Goal: Find specific page/section: Find specific page/section

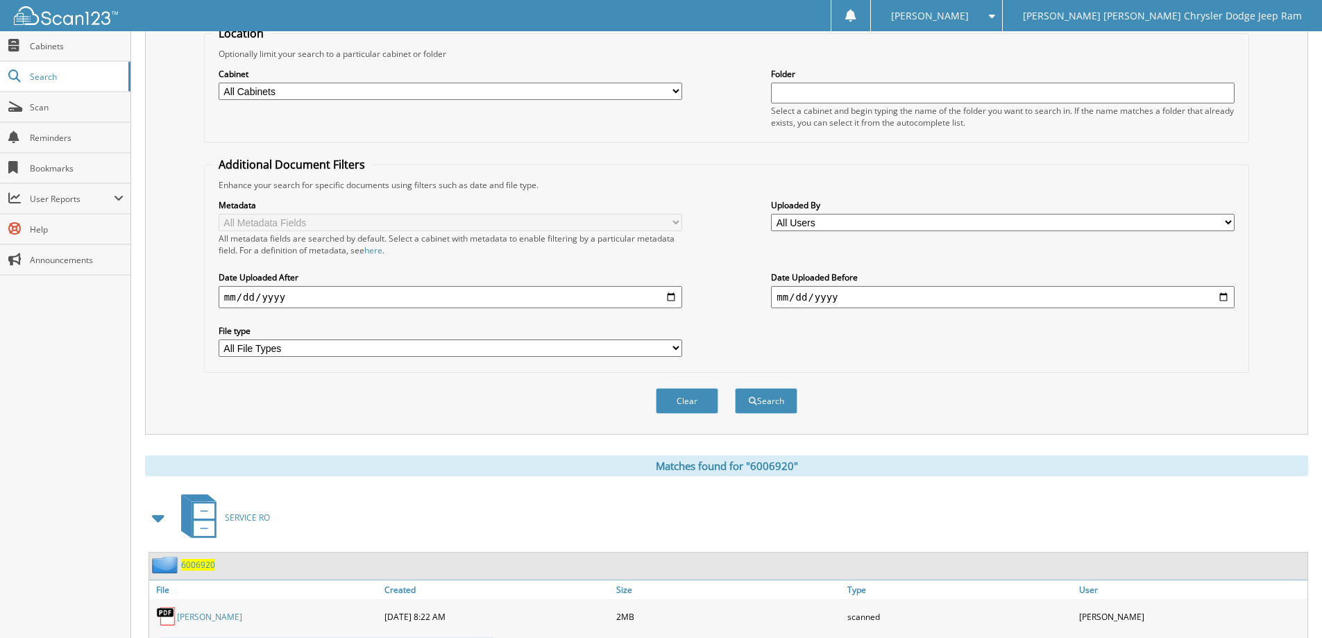
scroll to position [15, 0]
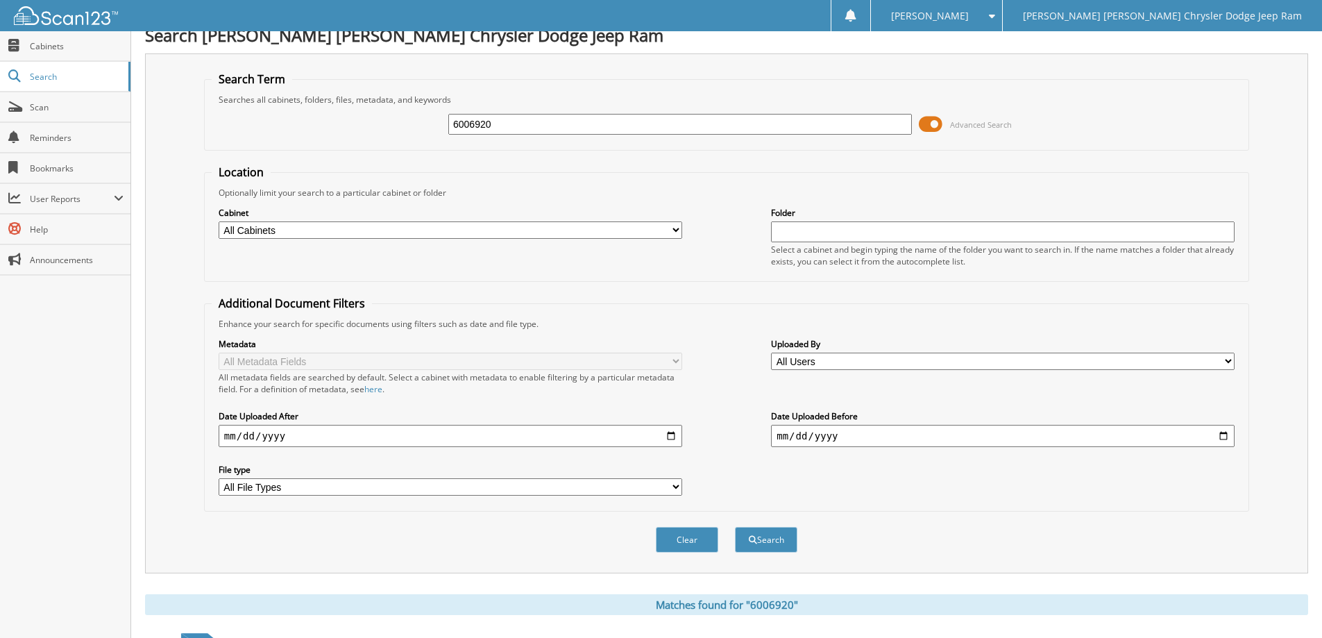
click at [940, 123] on span at bounding box center [931, 124] width 24 height 21
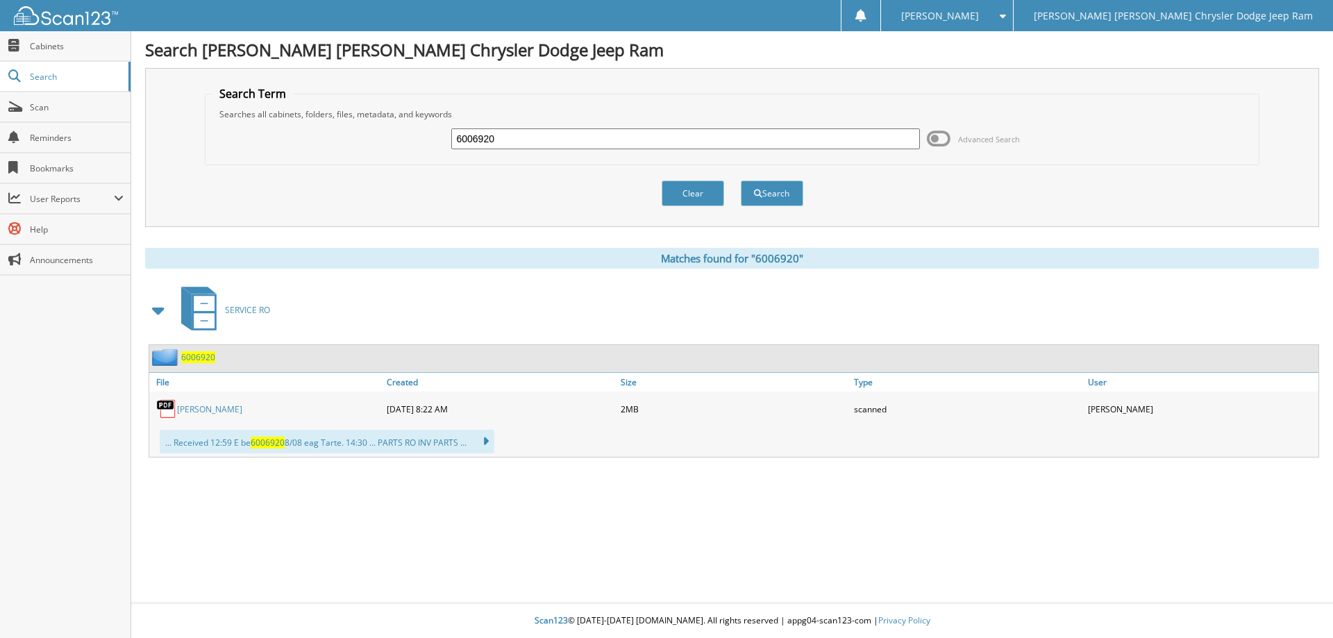
drag, startPoint x: 725, startPoint y: 137, endPoint x: 532, endPoint y: 124, distance: 193.4
click at [532, 124] on div "6006920 Advanced Search" at bounding box center [732, 138] width 1040 height 37
type input "6007400"
click at [741, 180] on button "Search" at bounding box center [772, 193] width 62 height 26
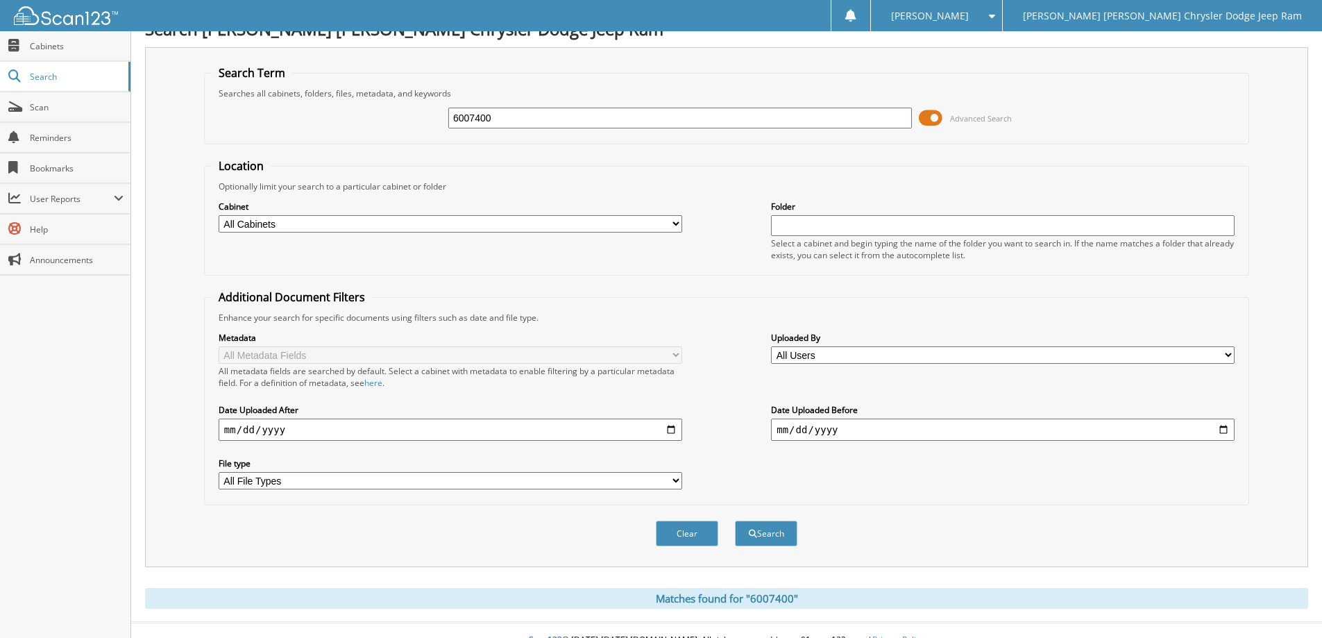
scroll to position [41, 0]
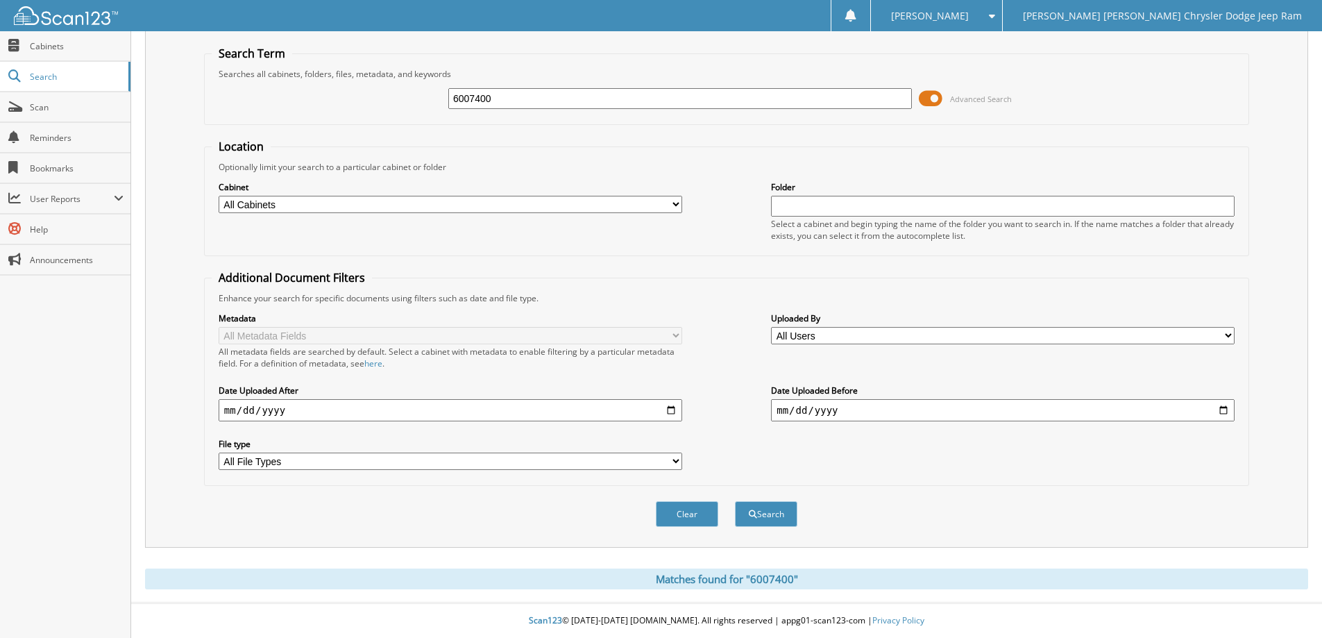
click at [943, 96] on span "Advanced Search" at bounding box center [965, 98] width 93 height 21
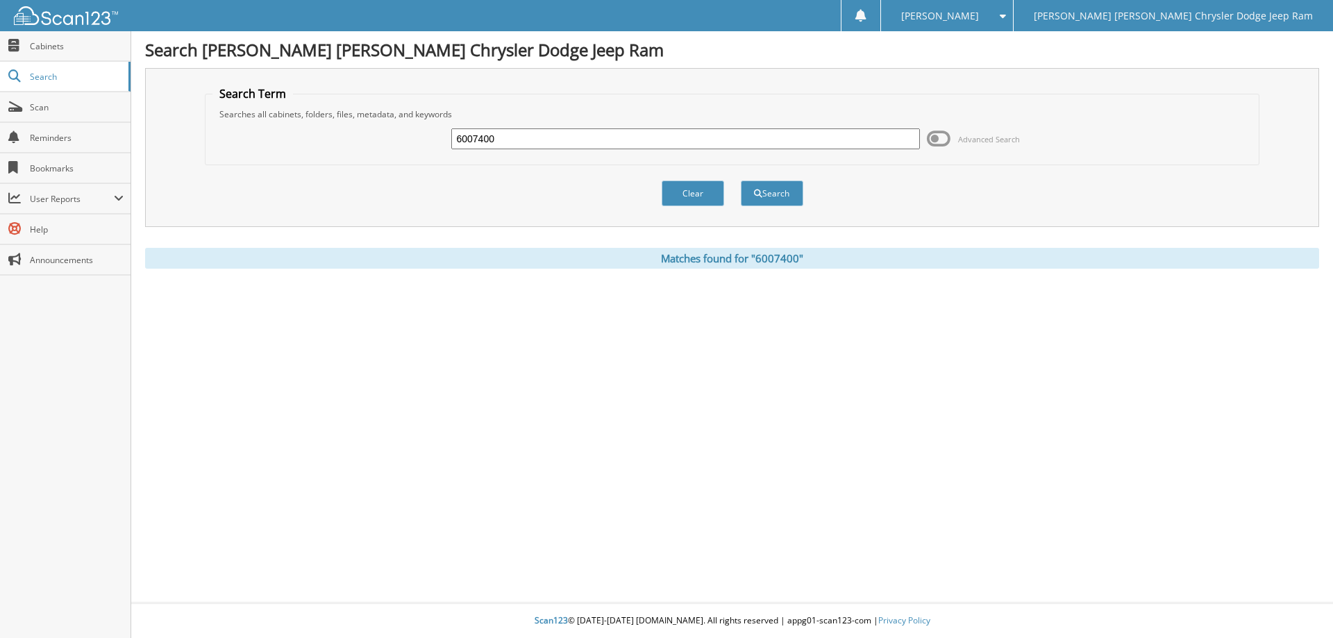
click at [593, 133] on input "6007400" at bounding box center [685, 138] width 468 height 21
click at [556, 145] on input "6007400" at bounding box center [685, 138] width 468 height 21
type input "6007504"
click at [741, 180] on button "Search" at bounding box center [772, 193] width 62 height 26
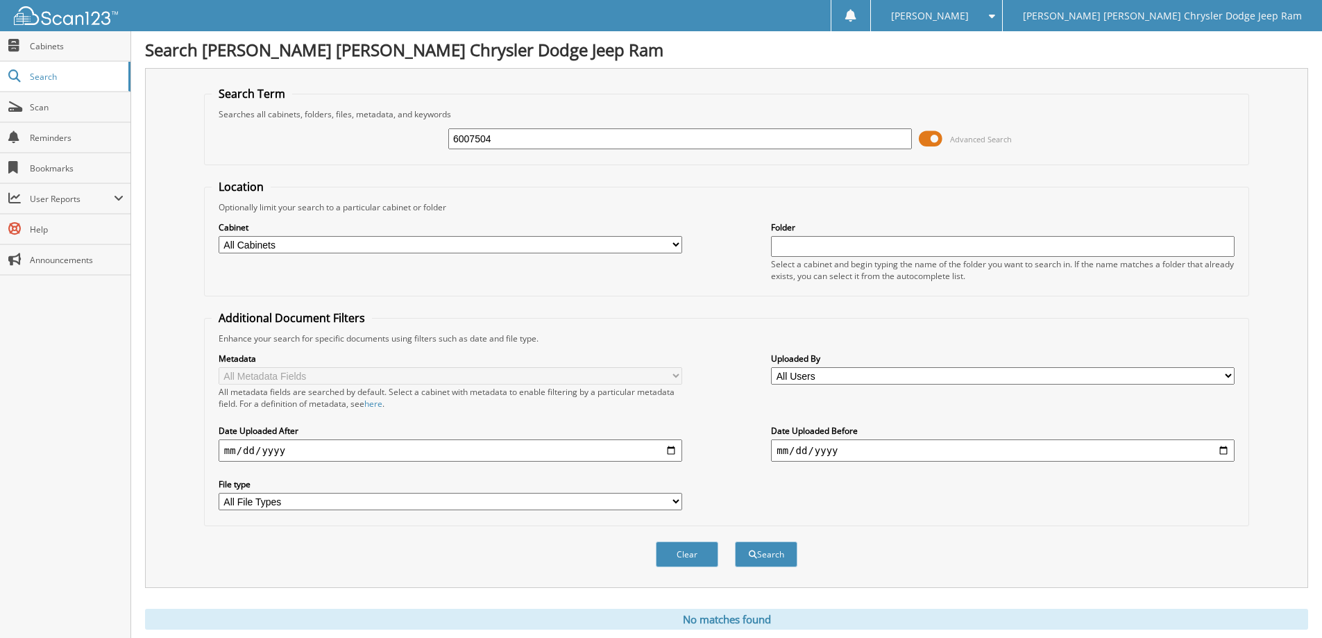
drag, startPoint x: 934, startPoint y: 138, endPoint x: 1281, endPoint y: 198, distance: 352.1
click at [933, 139] on span at bounding box center [931, 138] width 24 height 21
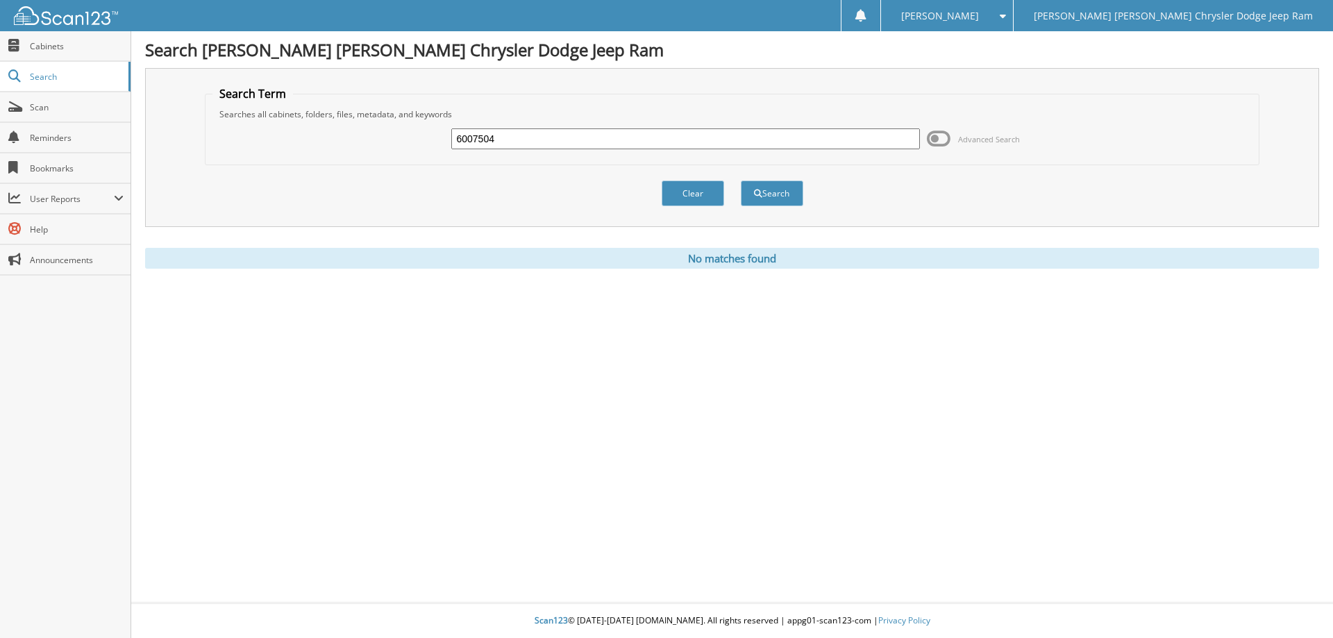
click at [587, 140] on input "6007504" at bounding box center [685, 138] width 468 height 21
type input "6007530"
click at [741, 180] on button "Search" at bounding box center [772, 193] width 62 height 26
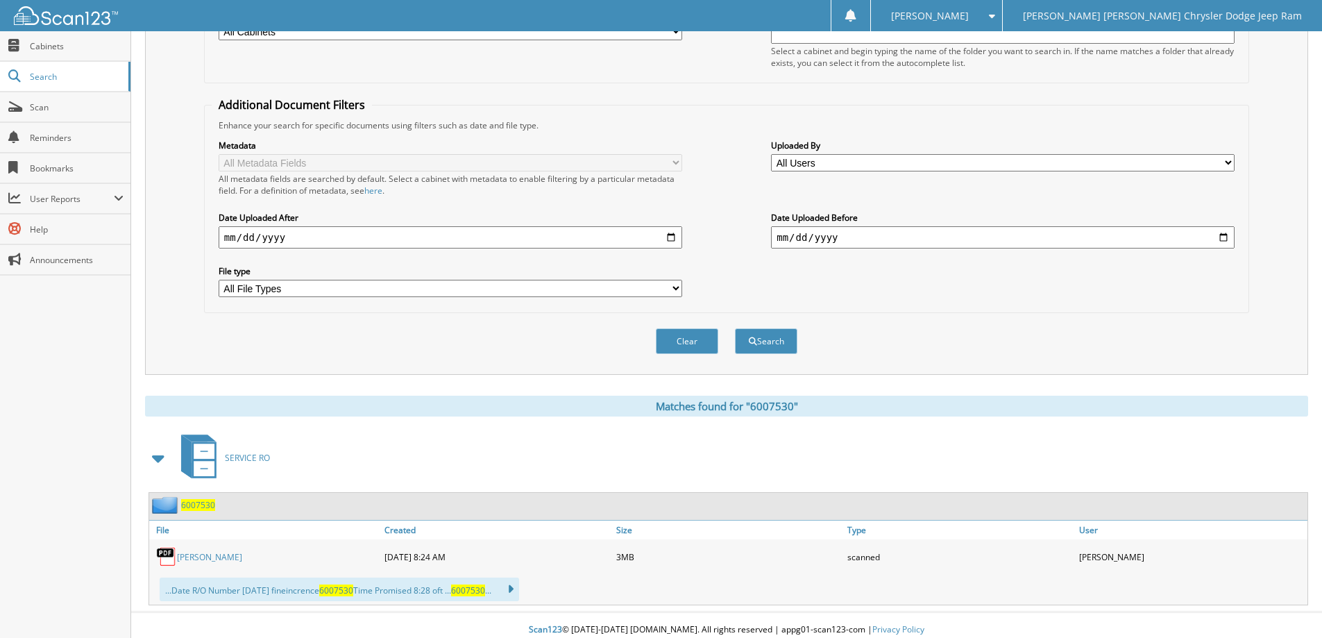
scroll to position [223, 0]
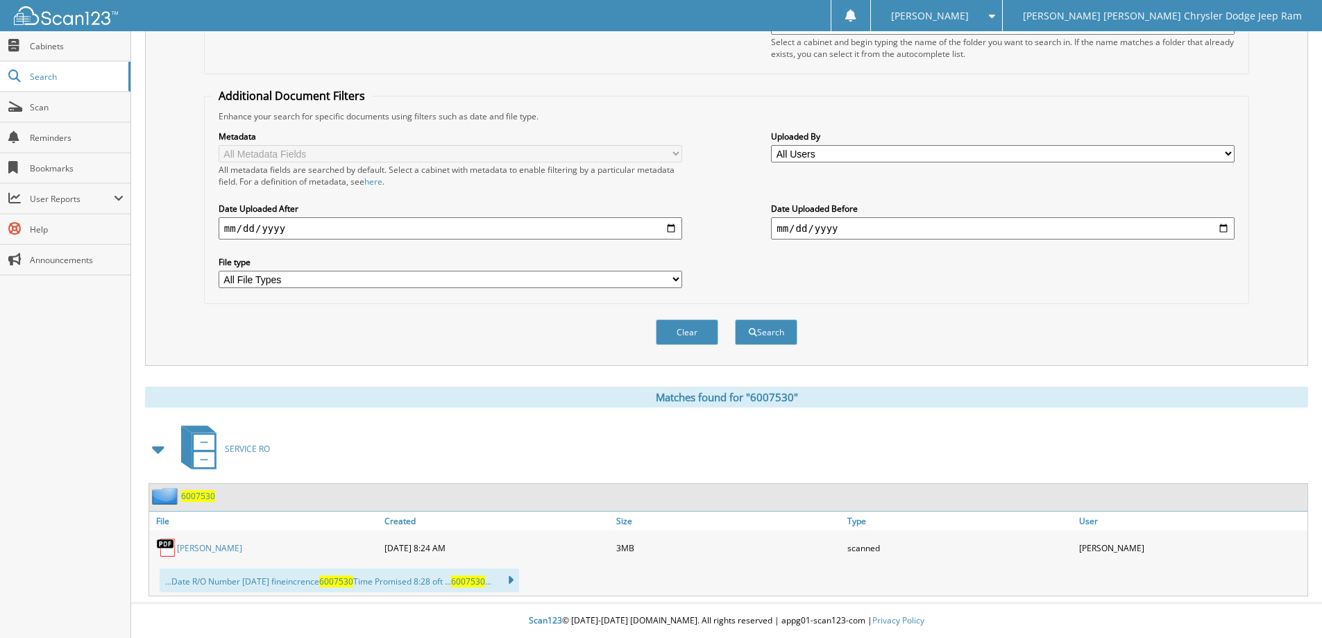
click at [237, 545] on link "[PERSON_NAME]" at bounding box center [209, 548] width 65 height 12
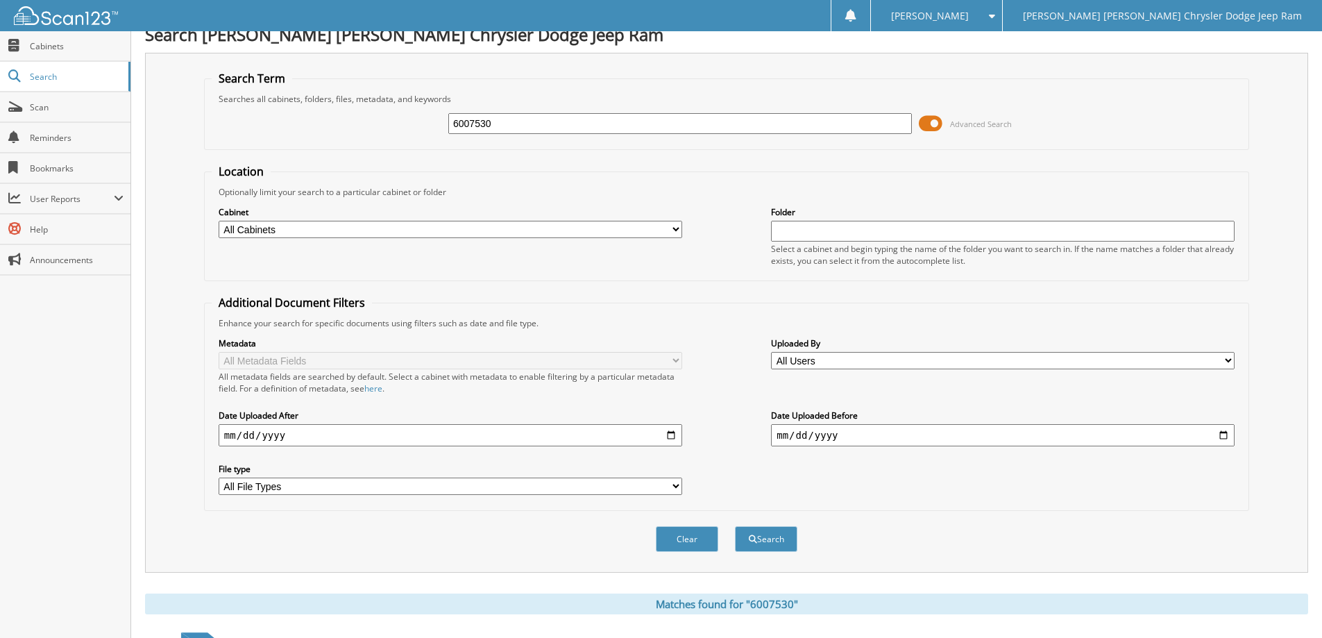
scroll to position [0, 0]
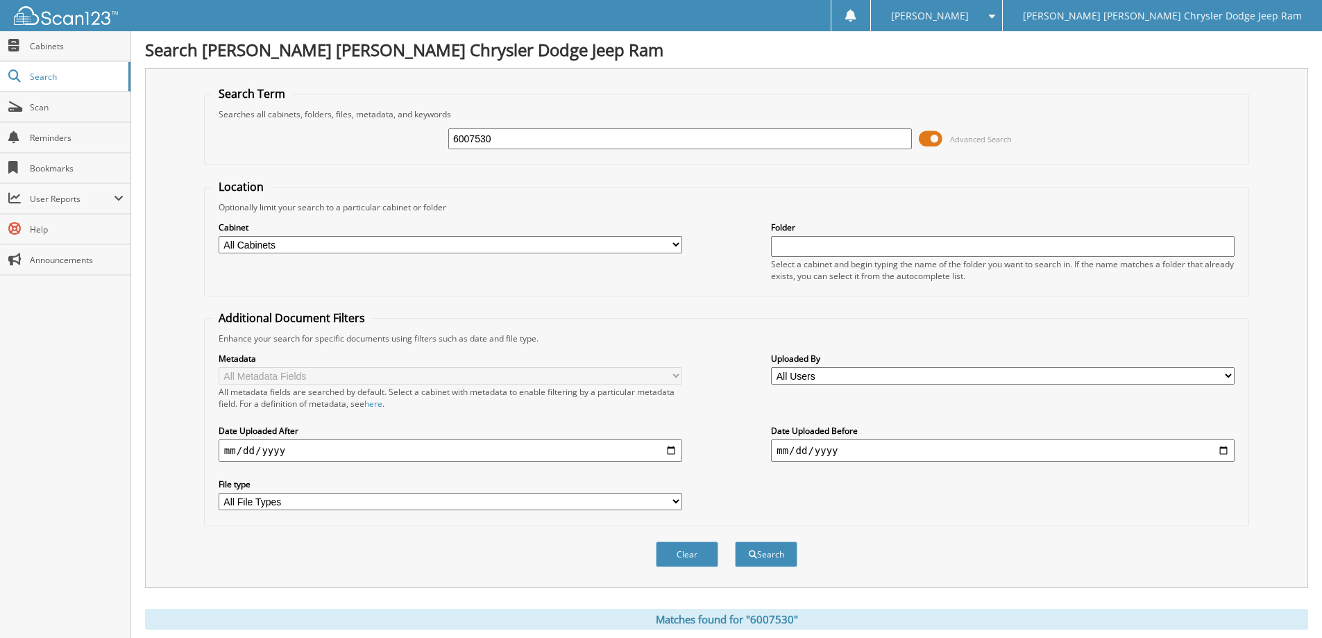
click at [708, 138] on input "6007530" at bounding box center [680, 138] width 464 height 21
type input "6007558"
click at [735, 541] on button "Search" at bounding box center [766, 554] width 62 height 26
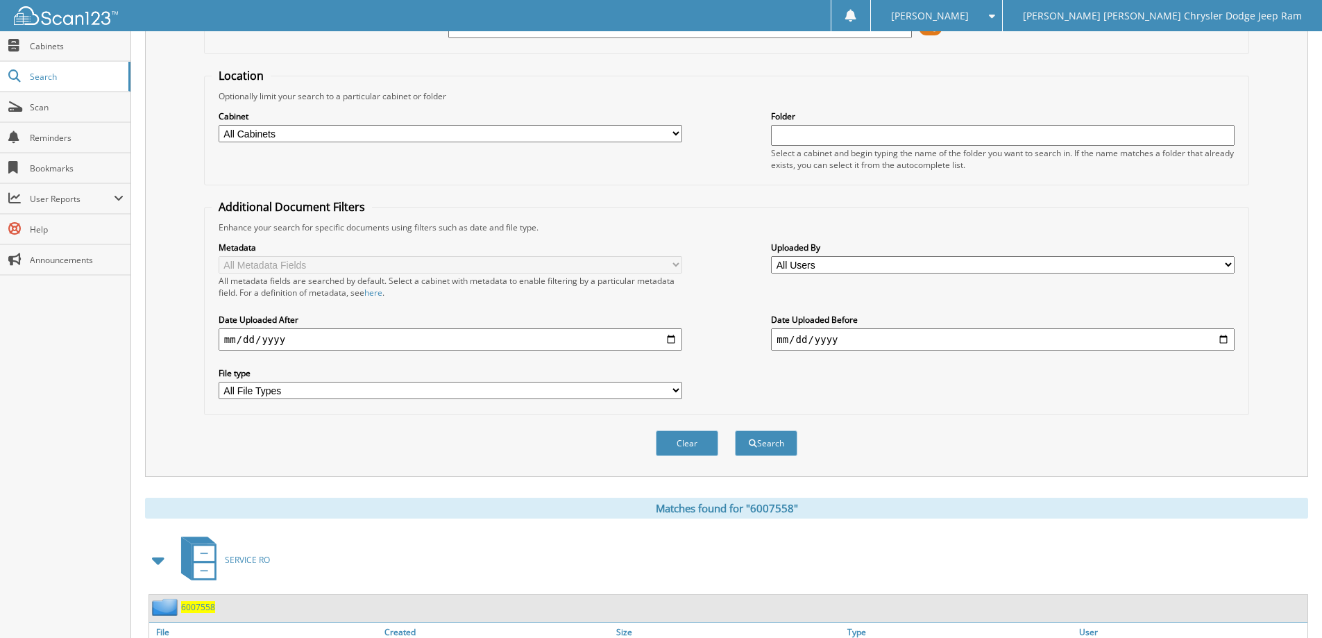
scroll to position [223, 0]
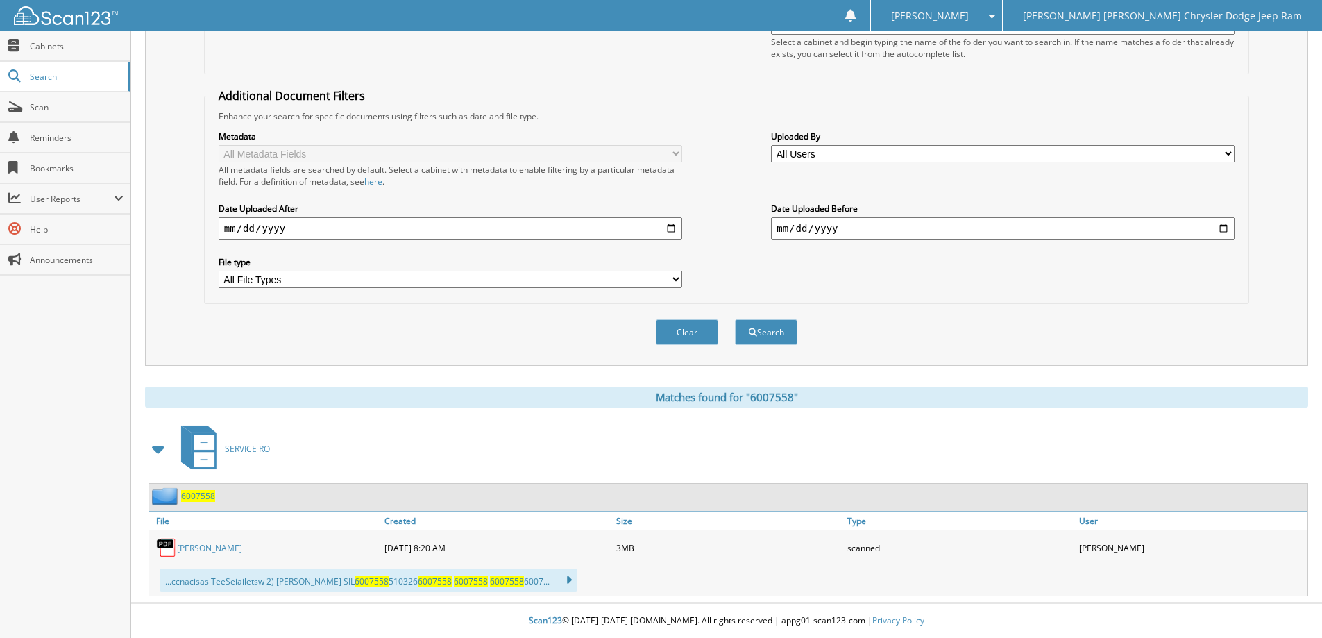
click at [235, 552] on link "[PERSON_NAME]" at bounding box center [209, 548] width 65 height 12
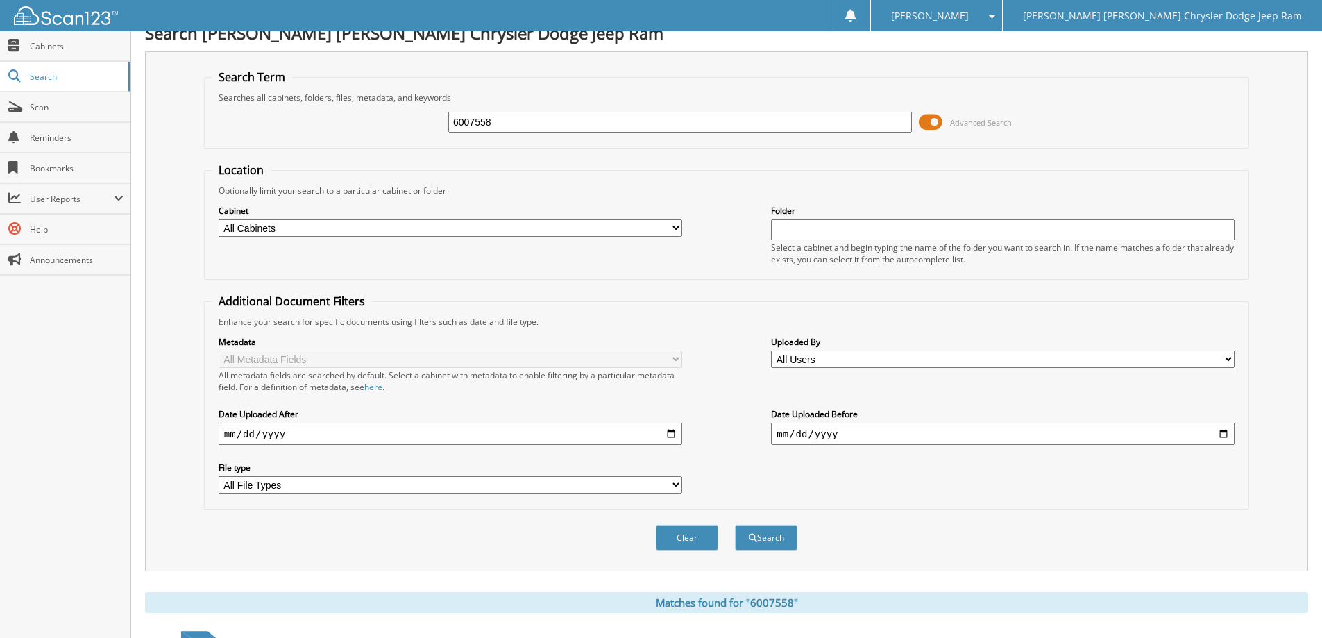
scroll to position [15, 0]
click at [641, 121] on input "6007558" at bounding box center [680, 124] width 464 height 21
type input "6007574"
click at [735, 527] on button "Search" at bounding box center [766, 540] width 62 height 26
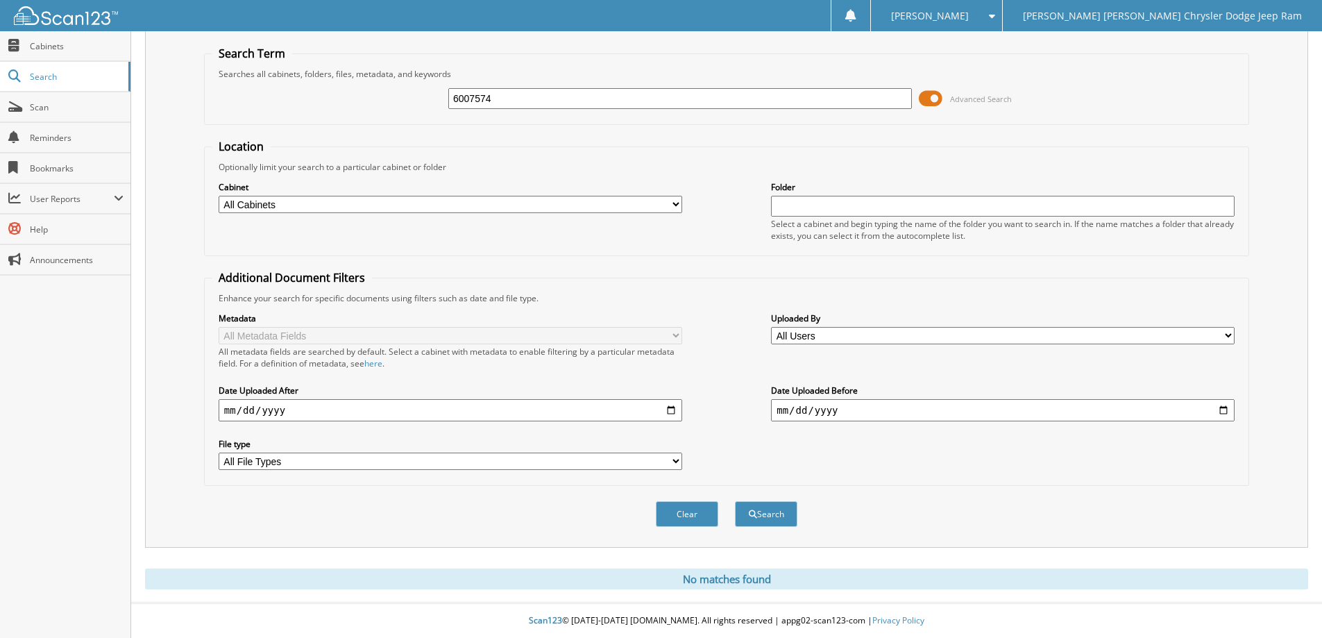
drag, startPoint x: 489, startPoint y: 98, endPoint x: 547, endPoint y: 78, distance: 60.8
click at [529, 87] on div "6007574" at bounding box center [680, 99] width 464 height 24
type input "6007575"
click at [735, 501] on button "Search" at bounding box center [766, 514] width 62 height 26
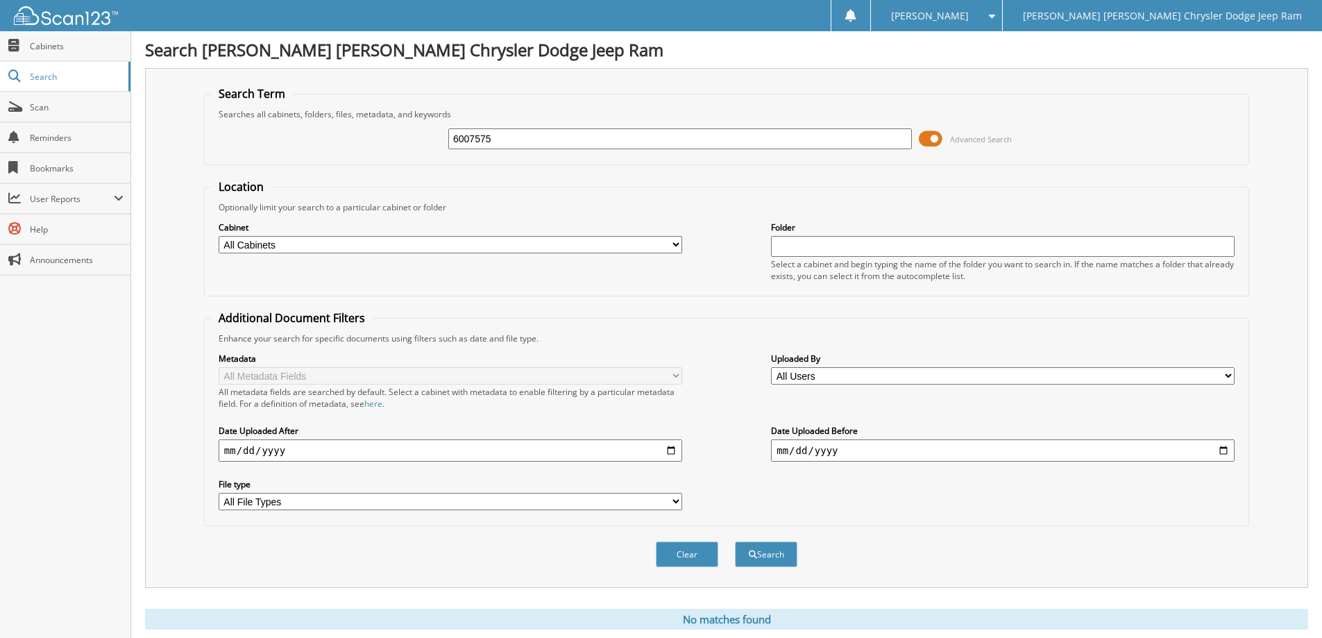
click at [581, 146] on input "6007575" at bounding box center [680, 138] width 464 height 21
type input "5002659"
click at [735, 541] on button "Search" at bounding box center [766, 554] width 62 height 26
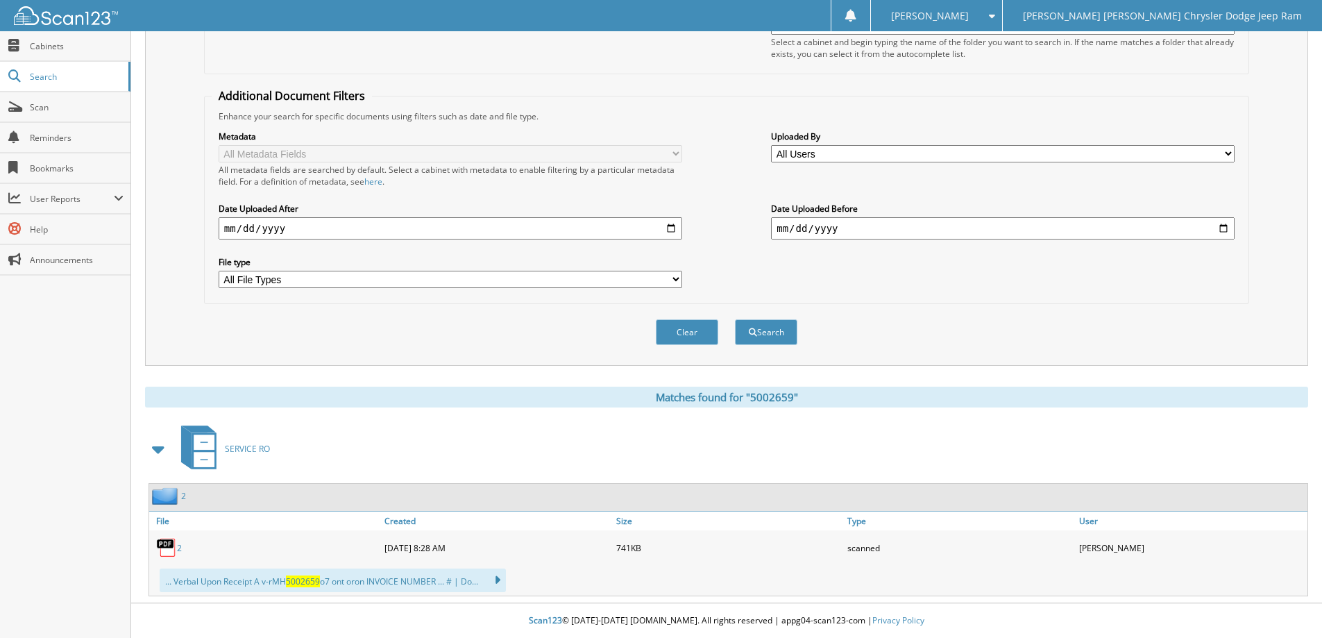
click at [177, 550] on link "2" at bounding box center [179, 548] width 5 height 12
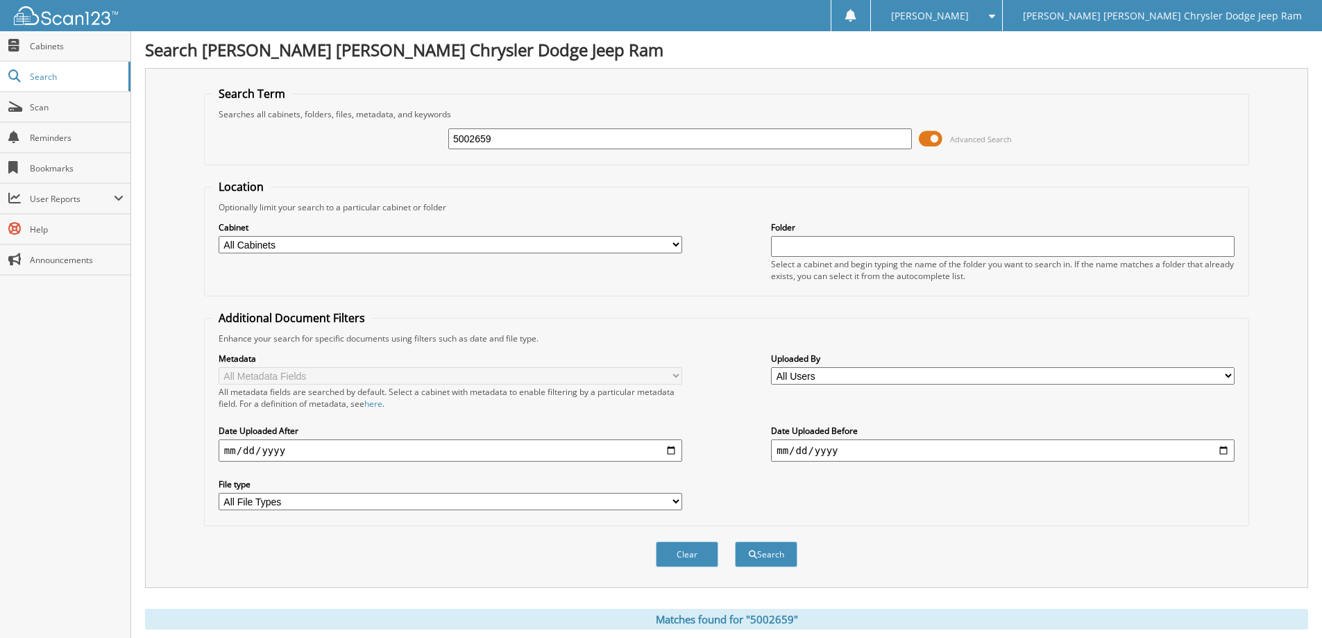
drag, startPoint x: 505, startPoint y: 139, endPoint x: 358, endPoint y: 110, distance: 149.2
click at [358, 110] on fieldset "Search Term Searches all cabinets, folders, files, metadata, and keywords 50026…" at bounding box center [726, 125] width 1045 height 79
type input "6006632"
click at [735, 541] on button "Search" at bounding box center [766, 554] width 62 height 26
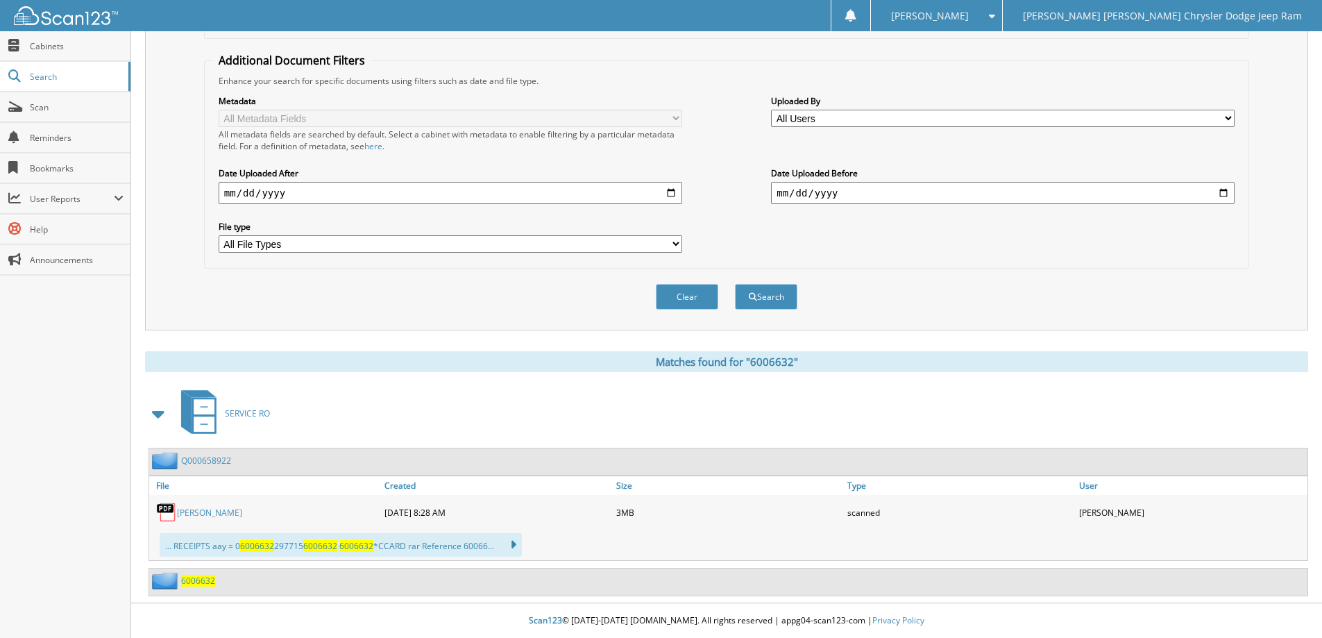
click at [200, 585] on span "6006632" at bounding box center [198, 581] width 34 height 12
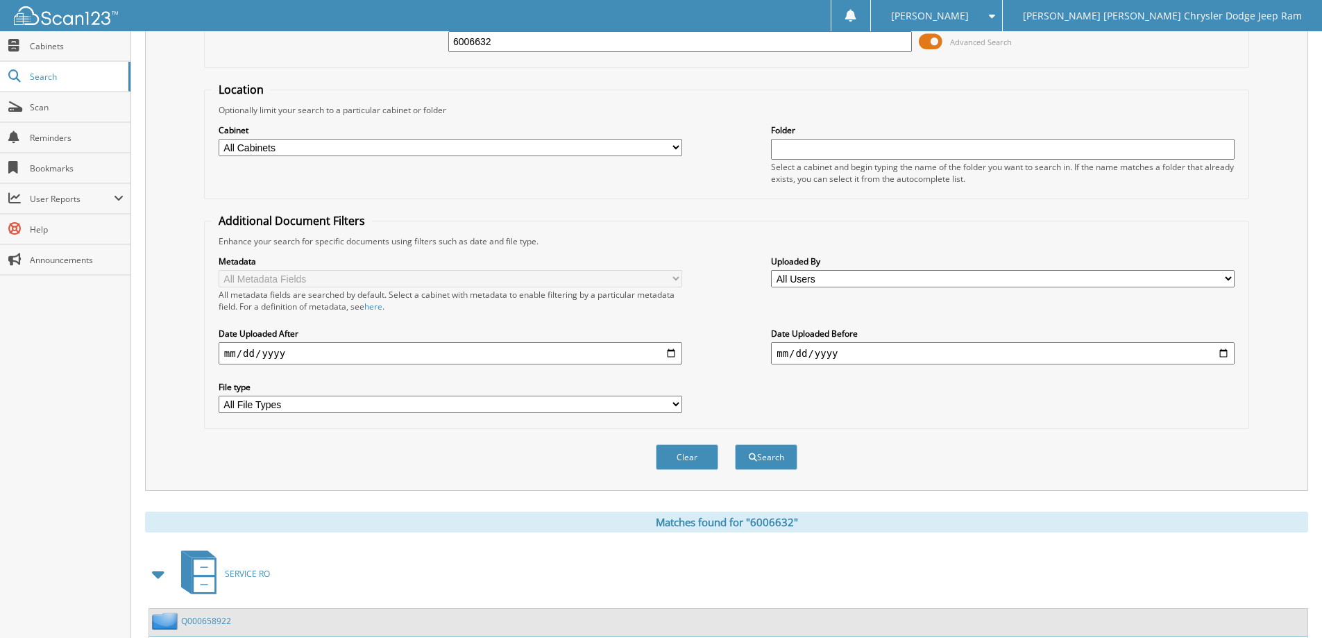
scroll to position [258, 0]
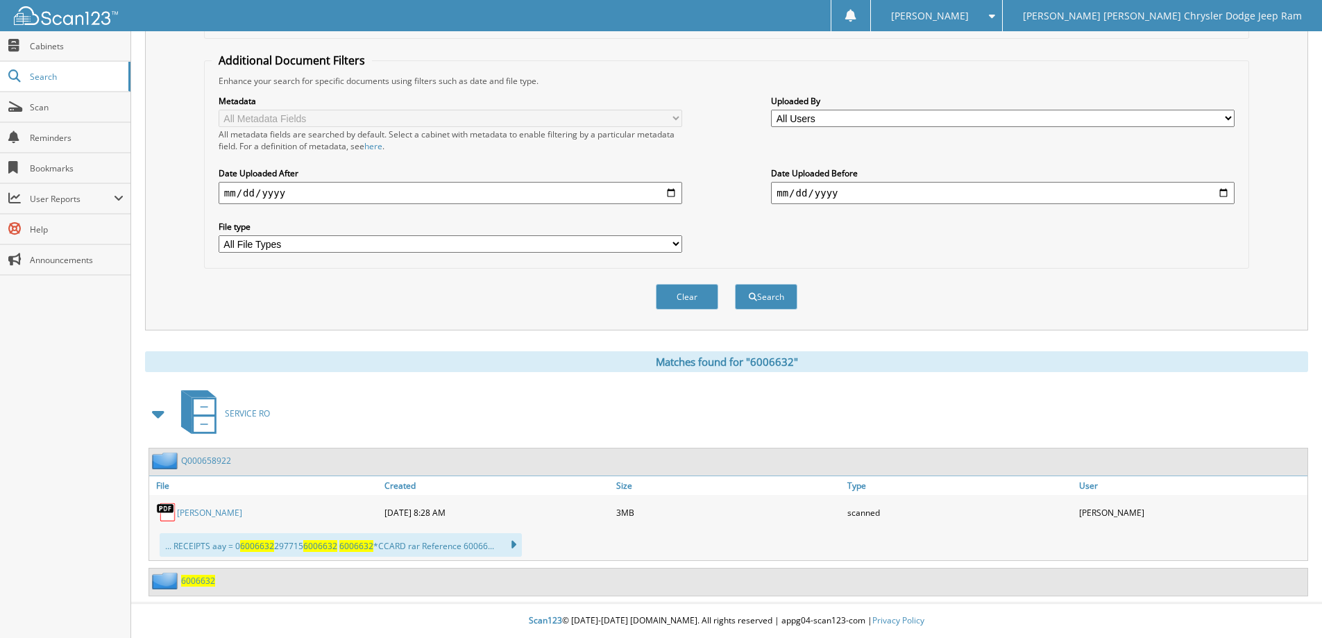
click at [207, 511] on link "[PERSON_NAME]" at bounding box center [209, 513] width 65 height 12
